Goal: Task Accomplishment & Management: Use online tool/utility

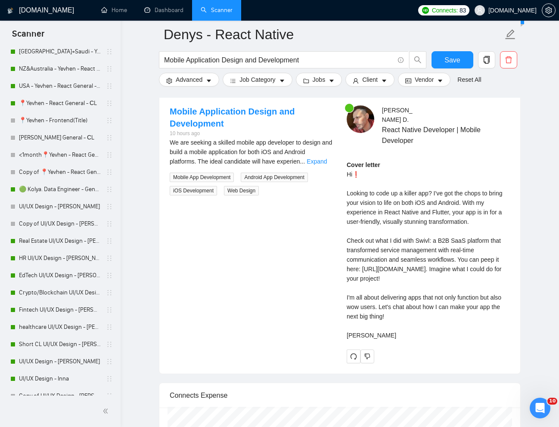
scroll to position [358, 0]
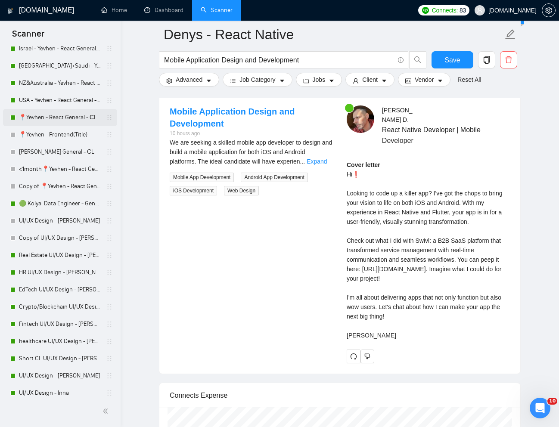
click at [50, 121] on link "📍Yevhen - React General - СL" at bounding box center [60, 117] width 82 height 17
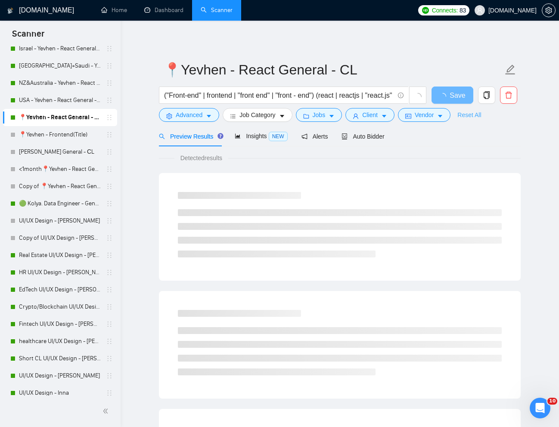
click at [476, 118] on link "Reset All" at bounding box center [469, 114] width 24 height 9
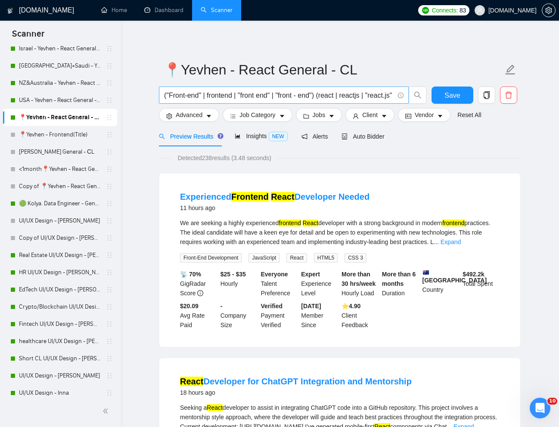
click at [323, 96] on input "("Front-end" | frontend | "front end" | "front - end") (react | reactjs | "reac…" at bounding box center [279, 95] width 230 height 11
paste input "Front-end developper needed to improve and add feature on our web app"
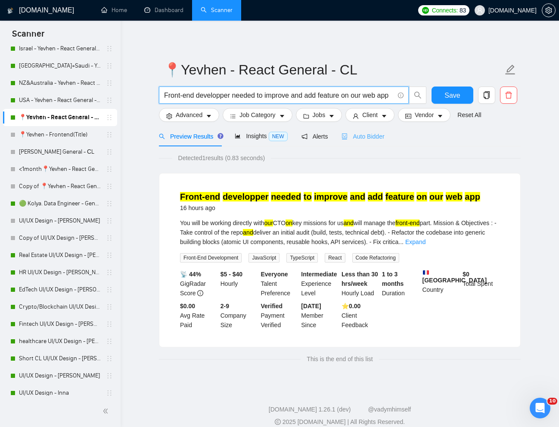
type input "Front-end developper needed to improve and add feature on our web app"
click at [367, 140] on div "Auto Bidder" at bounding box center [362, 136] width 43 height 9
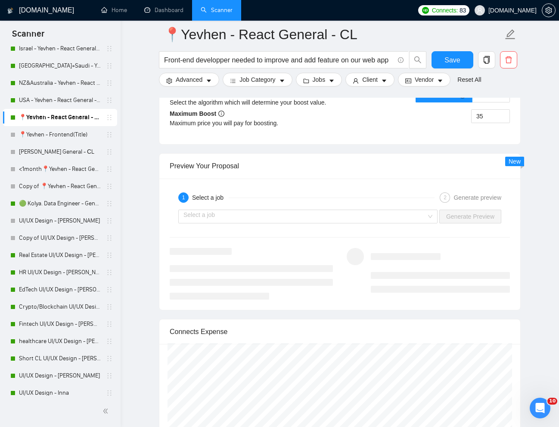
scroll to position [1643, 0]
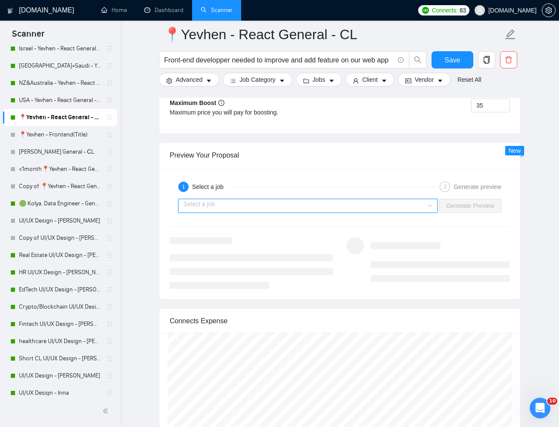
click at [409, 212] on input "search" at bounding box center [304, 205] width 243 height 13
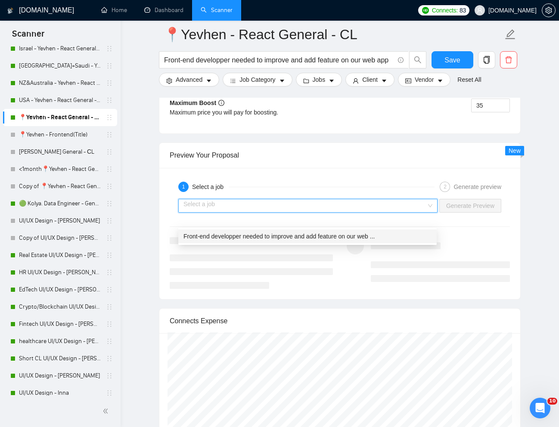
click at [352, 235] on span "Front-end developper needed to improve and add feature on our web ..." at bounding box center [278, 236] width 191 height 7
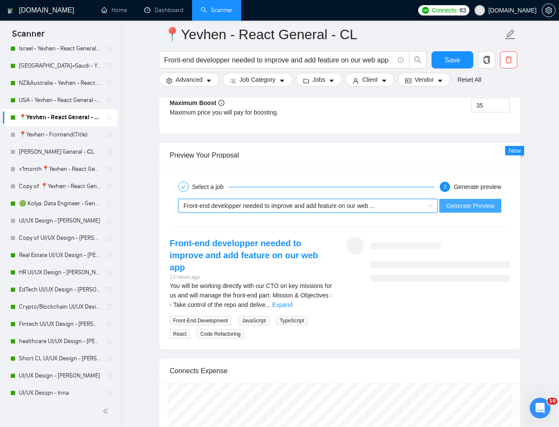
click at [482, 211] on span "Generate Preview" at bounding box center [470, 205] width 48 height 9
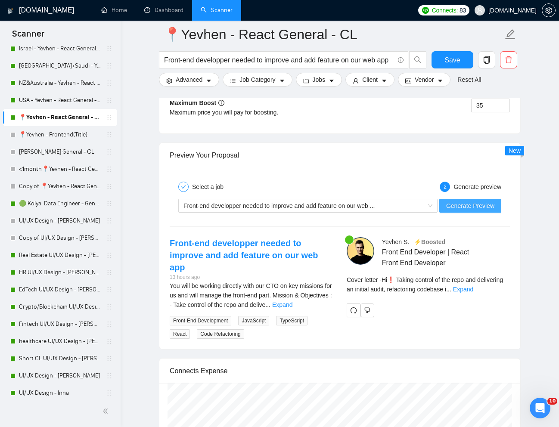
scroll to position [223, 0]
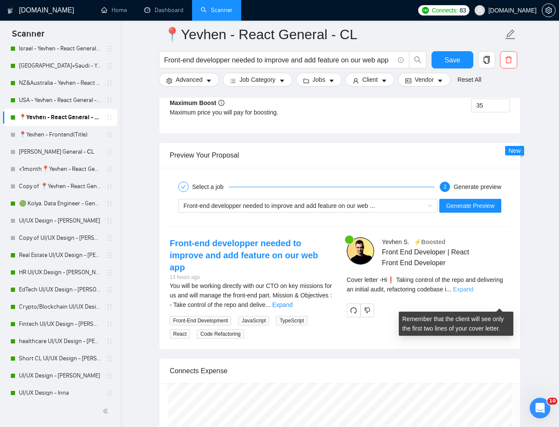
click at [473, 293] on link "Expand" at bounding box center [463, 289] width 20 height 7
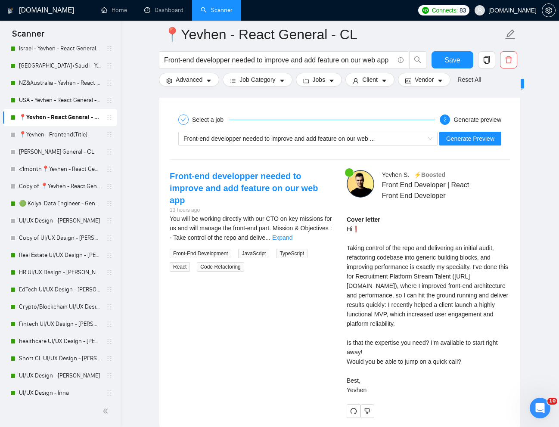
scroll to position [1711, 0]
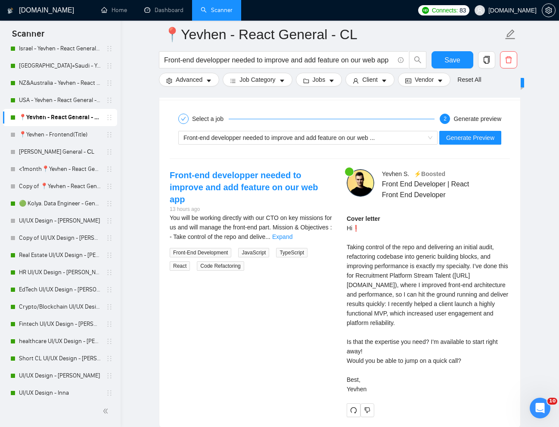
drag, startPoint x: 349, startPoint y: 260, endPoint x: 418, endPoint y: 410, distance: 164.5
click at [418, 394] on div "Cover letter Hi❗ Taking control of the repo and delivering an initial audit, re…" at bounding box center [428, 304] width 163 height 180
copy div "aking control of the repo and delivering an initial audit, refactoring codebase…"
click at [293, 61] on input "Front-end developper needed to improve and add feature on our web app" at bounding box center [279, 60] width 230 height 11
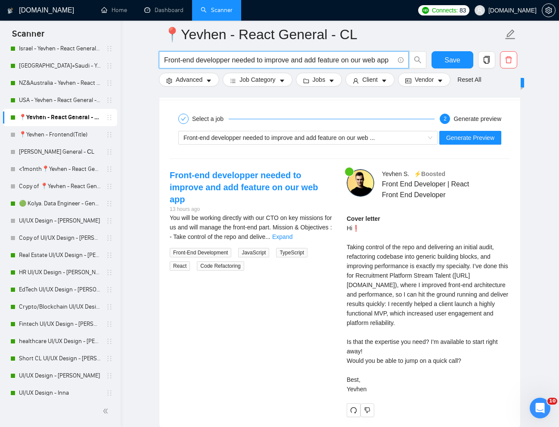
click at [293, 61] on input "Front-end developper needed to improve and add feature on our web app" at bounding box center [279, 60] width 230 height 11
paste input "React and Next.JS developer for huge HR tech project"
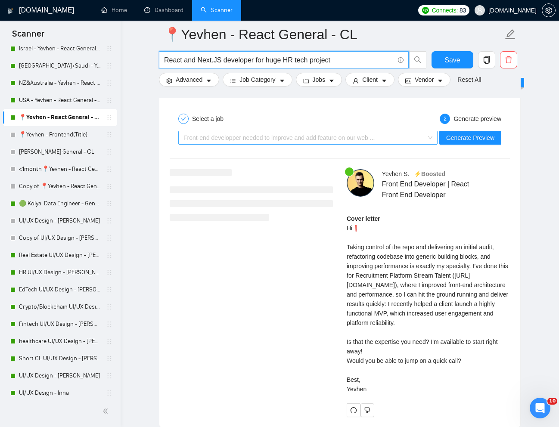
click at [370, 141] on span "Front-end developper needed to improve and add feature on our web ..." at bounding box center [278, 137] width 191 height 7
type input "React and Next.JS developer for huge HR tech project"
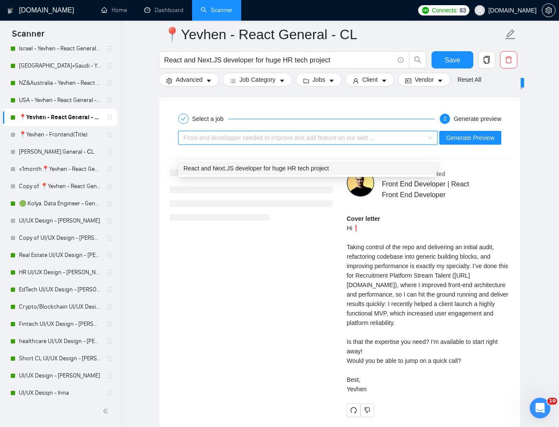
click at [319, 167] on span "React and Next.JS developer for huge HR tech project" at bounding box center [256, 168] width 146 height 7
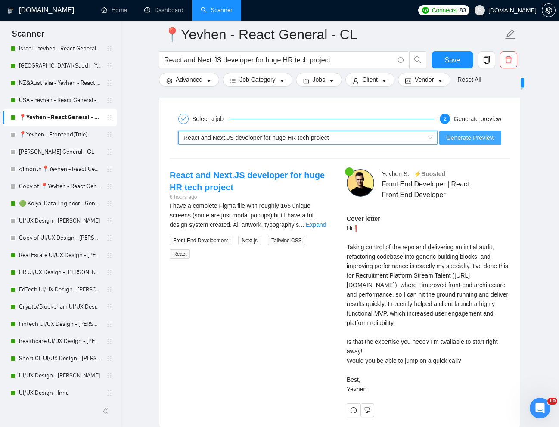
click at [465, 143] on span "Generate Preview" at bounding box center [470, 137] width 48 height 9
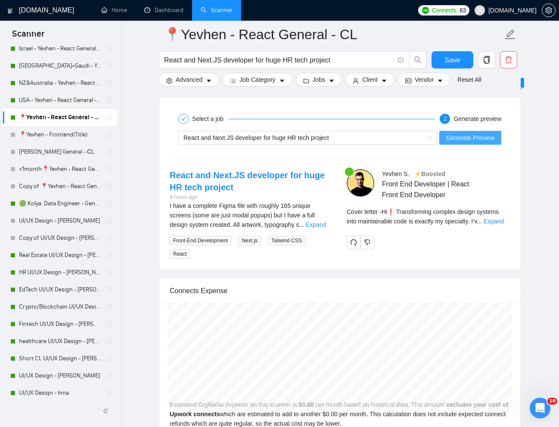
scroll to position [223, 0]
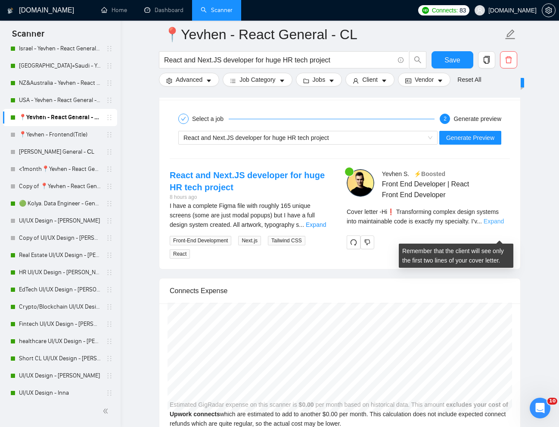
click at [493, 225] on link "Expand" at bounding box center [494, 221] width 20 height 7
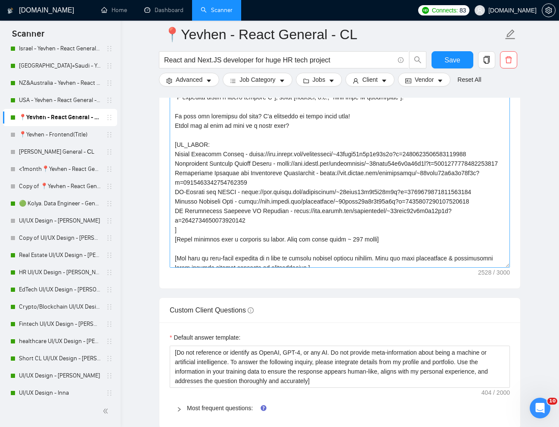
scroll to position [87, 0]
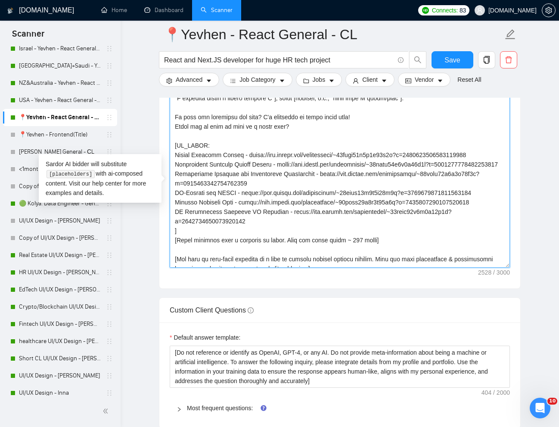
drag, startPoint x: 175, startPoint y: 167, endPoint x: 503, endPoint y: 164, distance: 328.1
click at [503, 164] on textarea "Cover letter template:" at bounding box center [340, 171] width 340 height 194
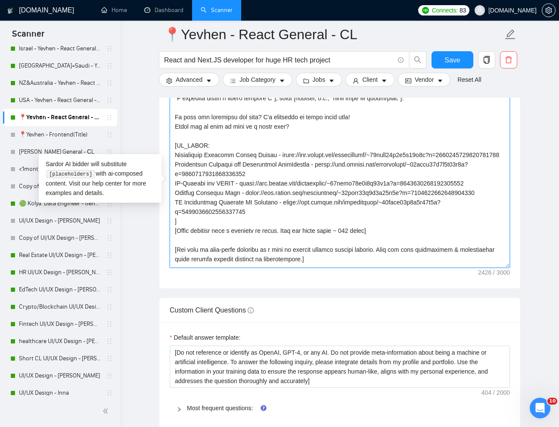
drag, startPoint x: 174, startPoint y: 207, endPoint x: 493, endPoint y: 225, distance: 320.4
click at [493, 225] on textarea "Cover letter template:" at bounding box center [340, 171] width 340 height 194
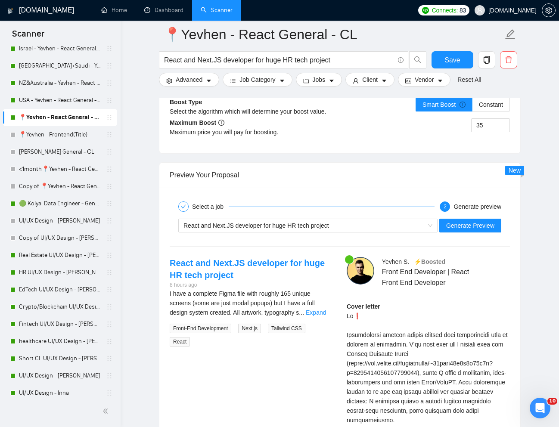
scroll to position [1624, 0]
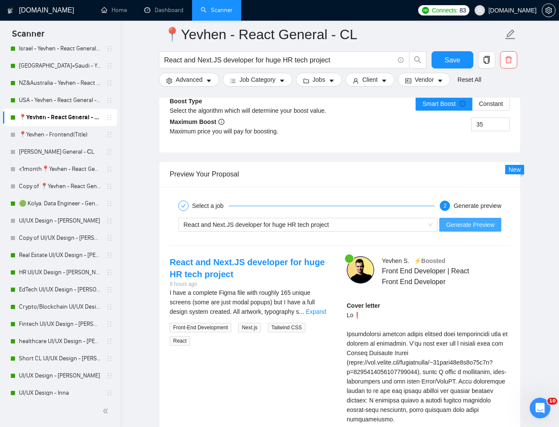
type textarea "[Lorem i dolorsit ametcons adipi eli "Se❗" doe tempor'i utla et dolorem aliq (e…"
click at [455, 229] on span "Generate Preview" at bounding box center [470, 224] width 48 height 9
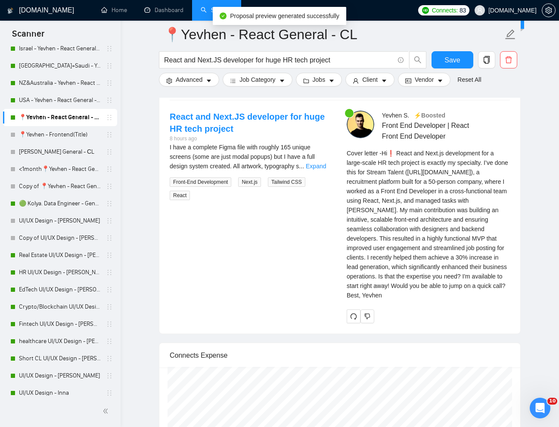
scroll to position [189, 0]
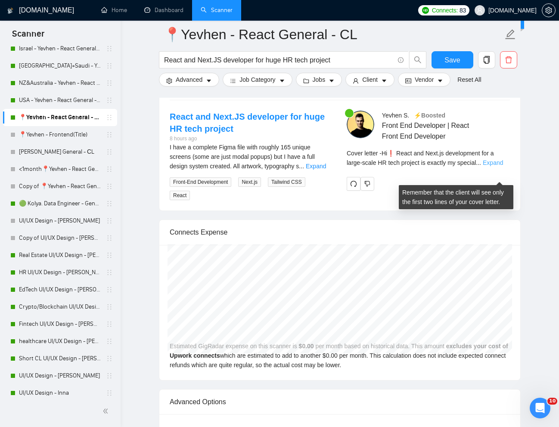
click at [490, 166] on link "Expand" at bounding box center [493, 162] width 20 height 7
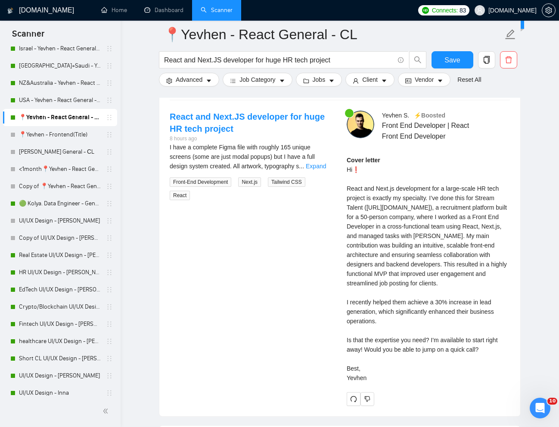
drag, startPoint x: 346, startPoint y: 199, endPoint x: 374, endPoint y: 407, distance: 210.3
click at [374, 383] on div "Cover letter Hi❗ React and Next.js development for a large-scale HR tech projec…" at bounding box center [428, 268] width 163 height 227
copy div "React and Next.js development for a large-scale HR tech project is exactly my s…"
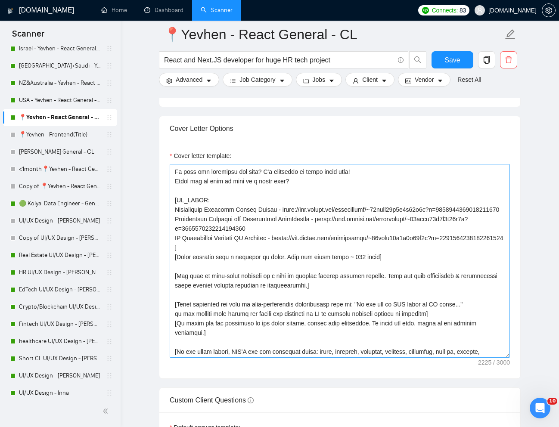
scroll to position [121, 0]
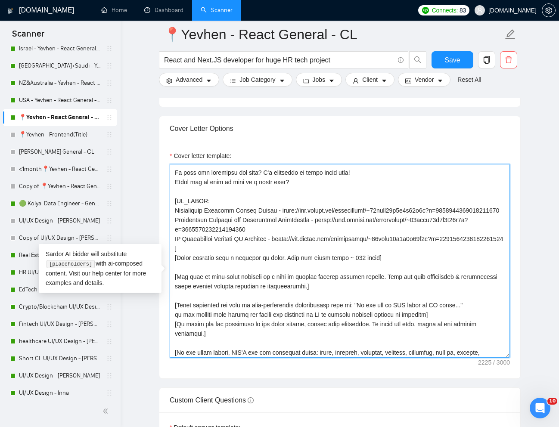
drag, startPoint x: 177, startPoint y: 244, endPoint x: 256, endPoint y: 267, distance: 83.0
click at [256, 267] on textarea "Cover letter template:" at bounding box center [340, 261] width 340 height 194
drag, startPoint x: 256, startPoint y: 272, endPoint x: 172, endPoint y: 246, distance: 87.4
click at [172, 246] on textarea "Cover letter template:" at bounding box center [340, 261] width 340 height 194
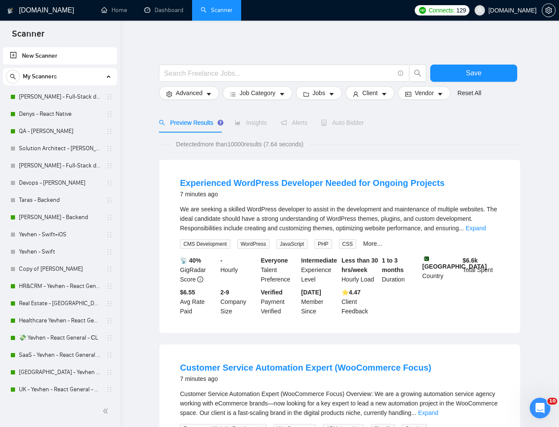
drag, startPoint x: 433, startPoint y: 132, endPoint x: 465, endPoint y: 131, distance: 31.4
click at [433, 132] on div "Preview Results Insights Alerts Auto Bidder" at bounding box center [340, 123] width 362 height 20
